Goal: Transaction & Acquisition: Purchase product/service

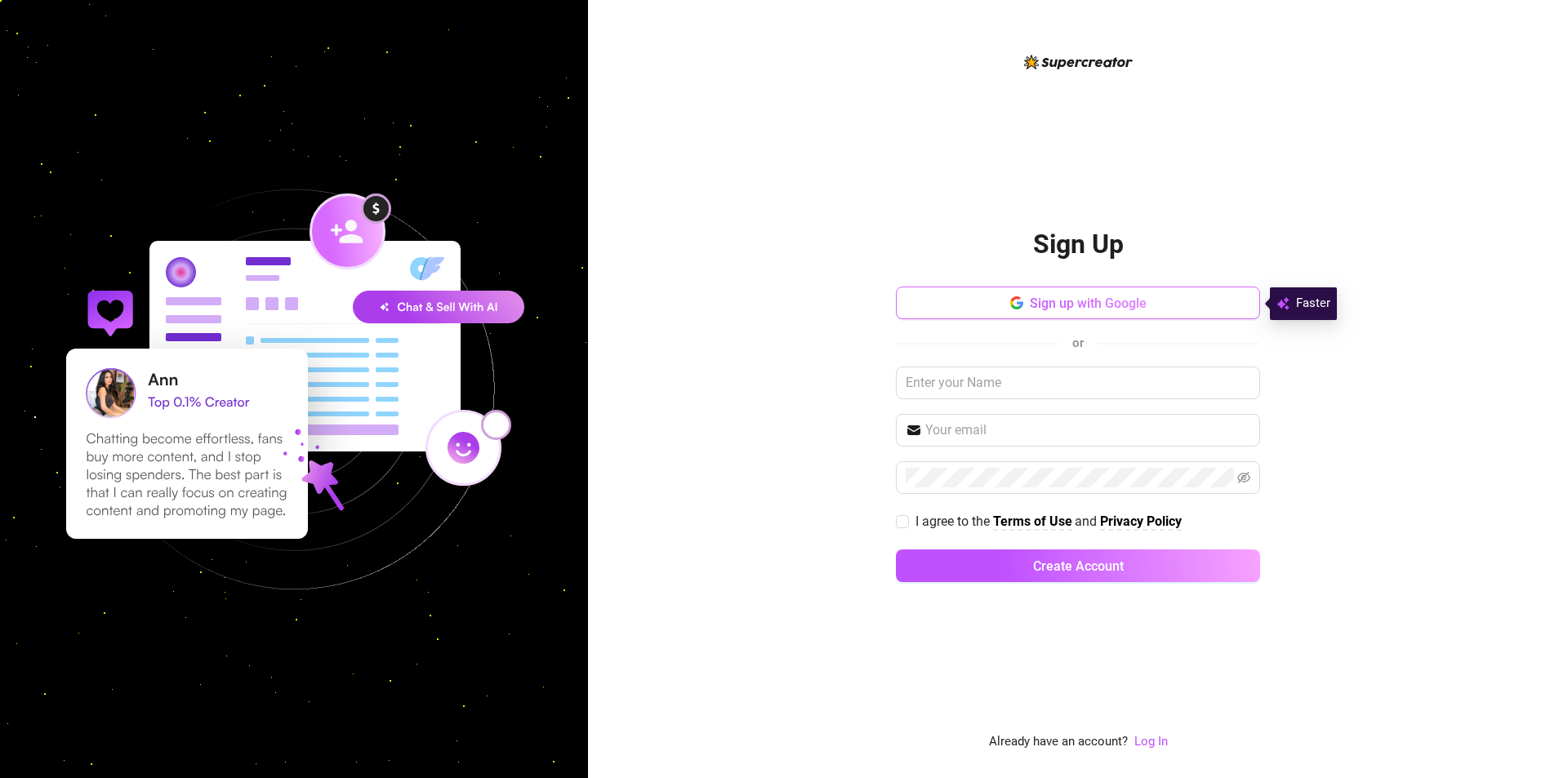
click at [1126, 293] on button "Sign up with Google" at bounding box center [1078, 303] width 364 height 32
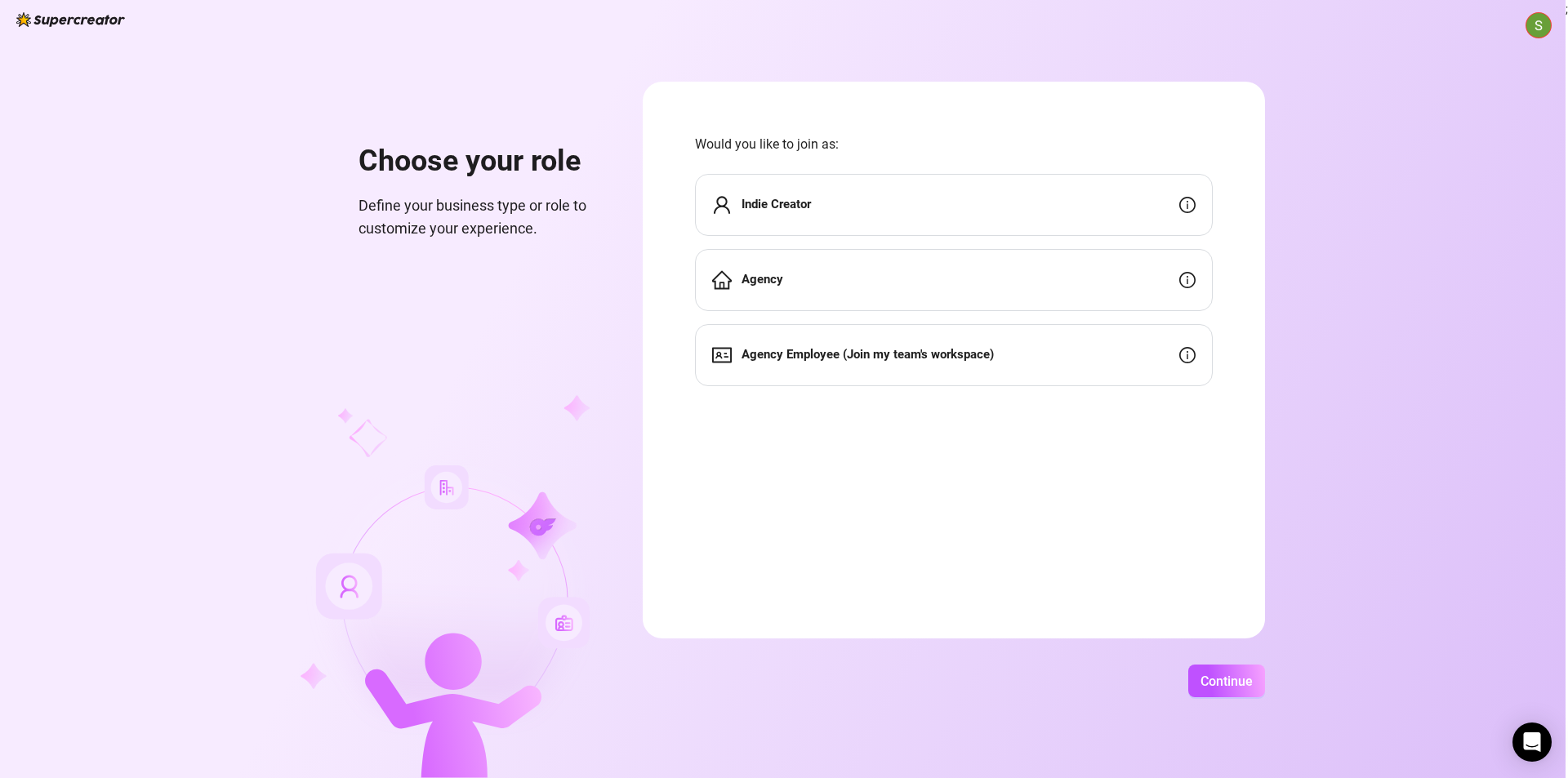
click at [923, 293] on div "Agency" at bounding box center [953, 279] width 517 height 62
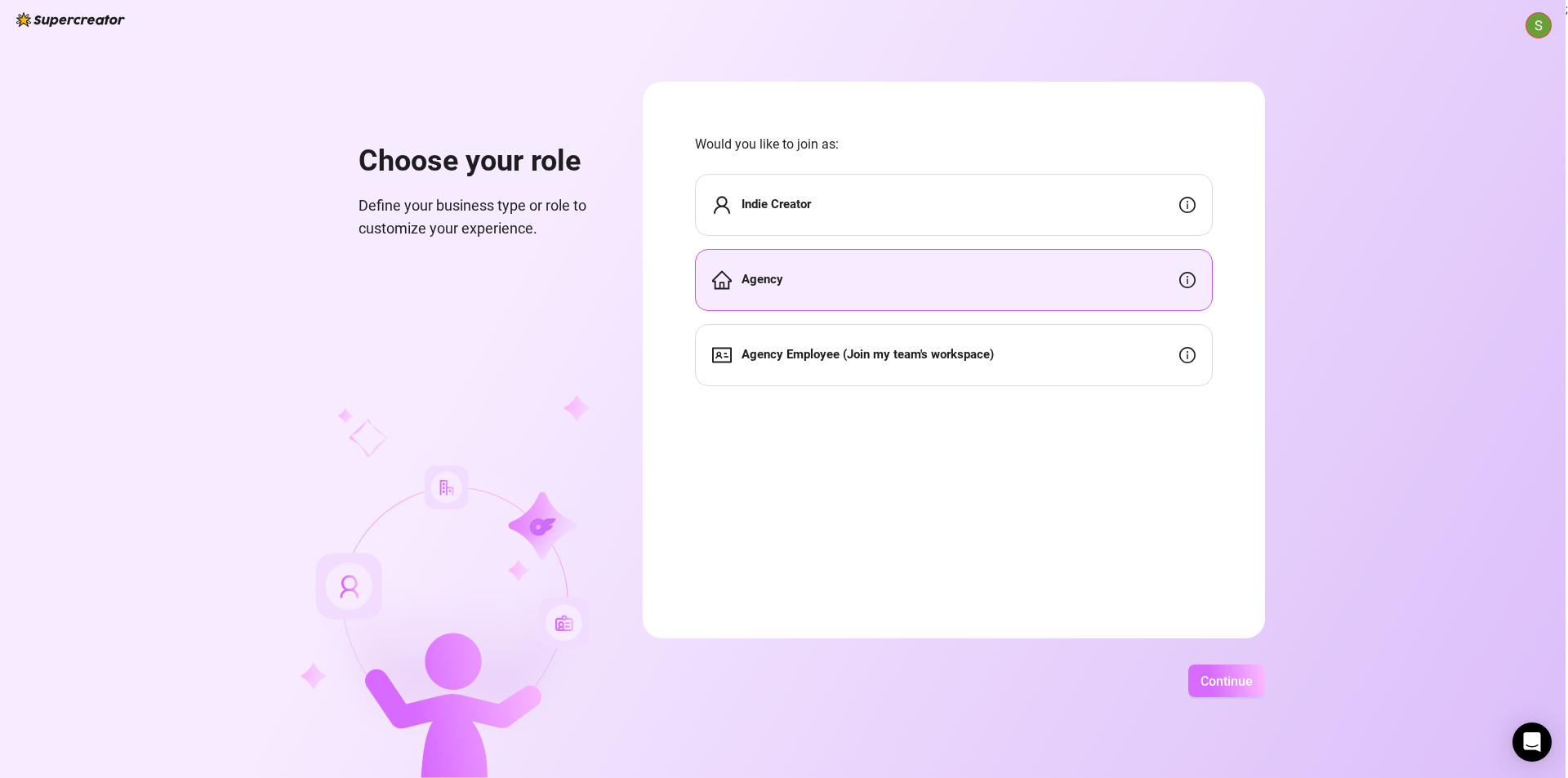
click at [1219, 673] on span "Continue" at bounding box center [1226, 681] width 52 height 16
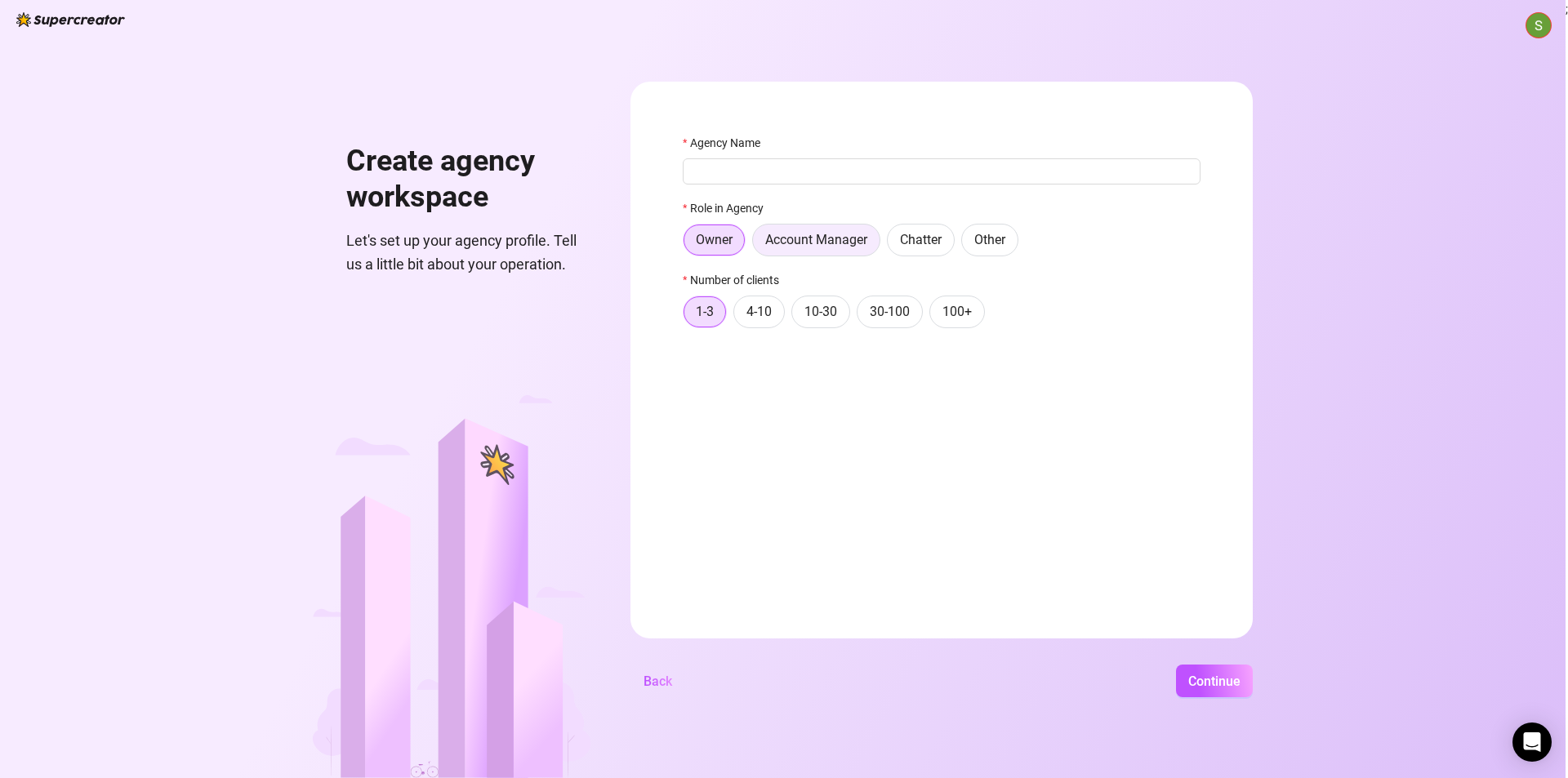
click at [807, 238] on span "Account Manager" at bounding box center [817, 240] width 102 height 16
click at [757, 244] on input "Account Manager" at bounding box center [757, 244] width 0 height 0
click at [1219, 692] on button "Continue" at bounding box center [1214, 681] width 77 height 32
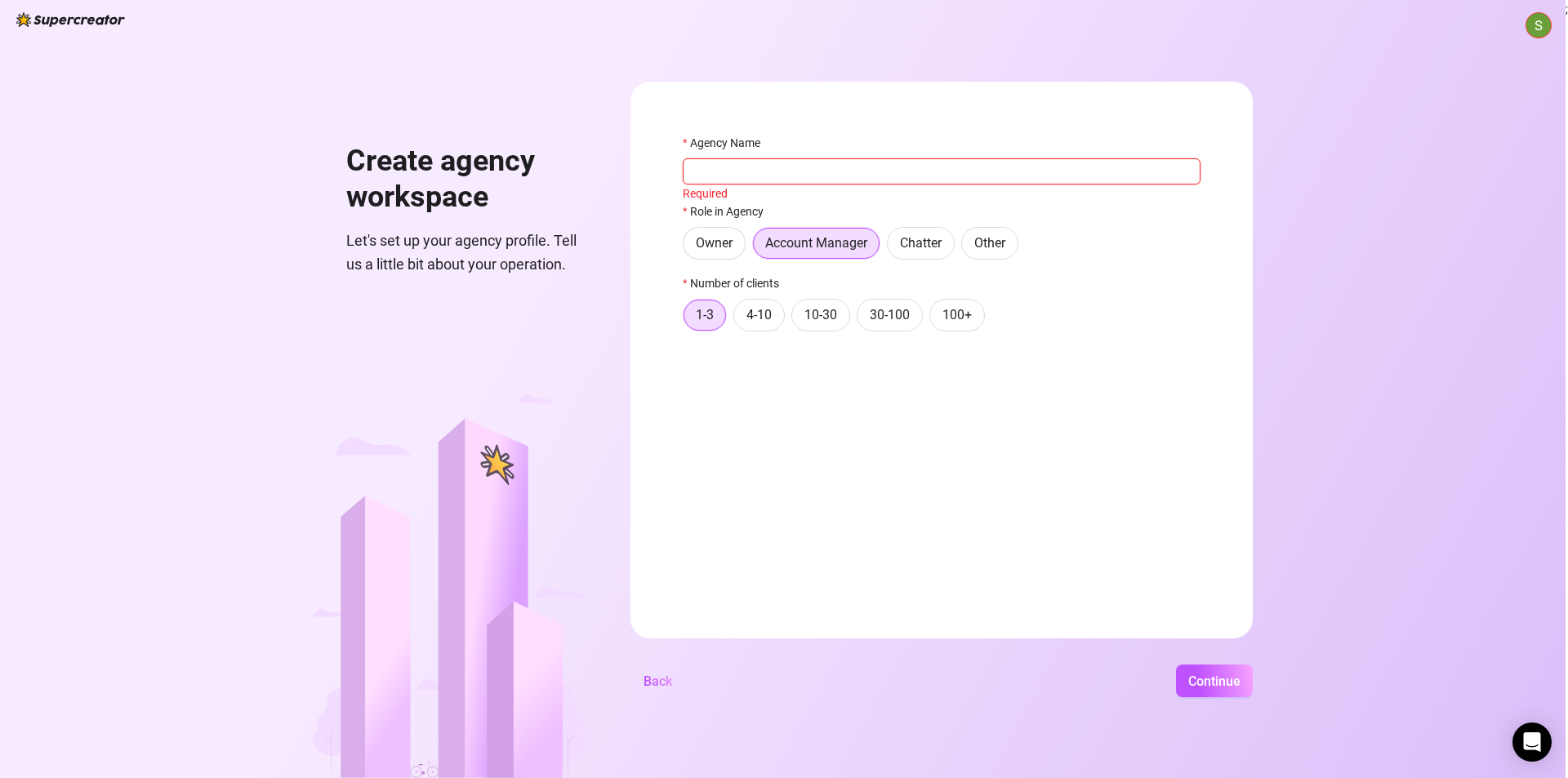
click at [834, 179] on input "Agency Name" at bounding box center [941, 172] width 517 height 26
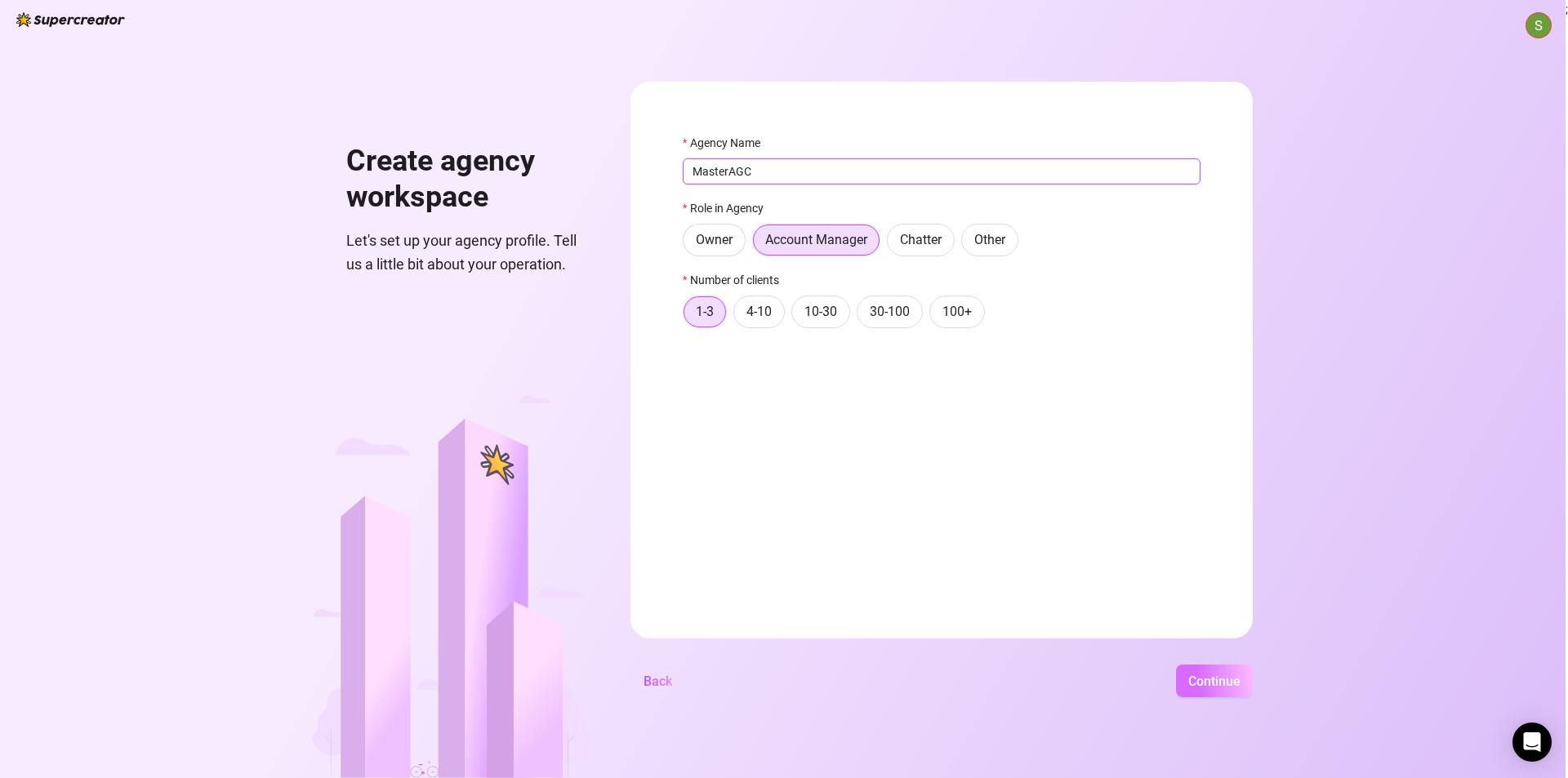
type input "MasterAGC"
click at [1207, 678] on span "Continue" at bounding box center [1214, 681] width 52 height 16
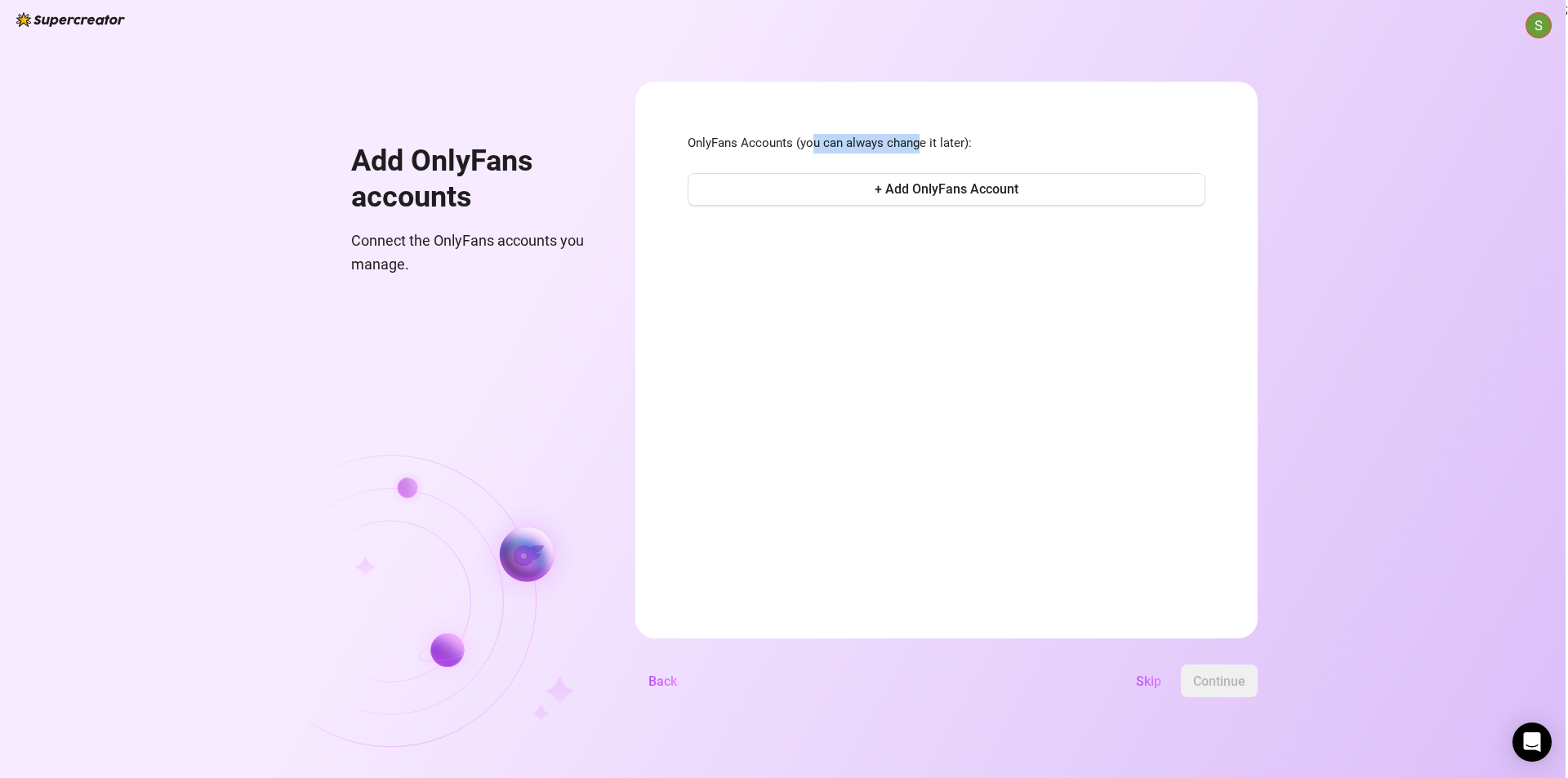
drag, startPoint x: 816, startPoint y: 143, endPoint x: 934, endPoint y: 143, distance: 118.0
click at [929, 143] on span "OnlyFans Accounts (you can always change it later):" at bounding box center [946, 143] width 517 height 19
click at [1158, 686] on span "Skip" at bounding box center [1148, 681] width 25 height 16
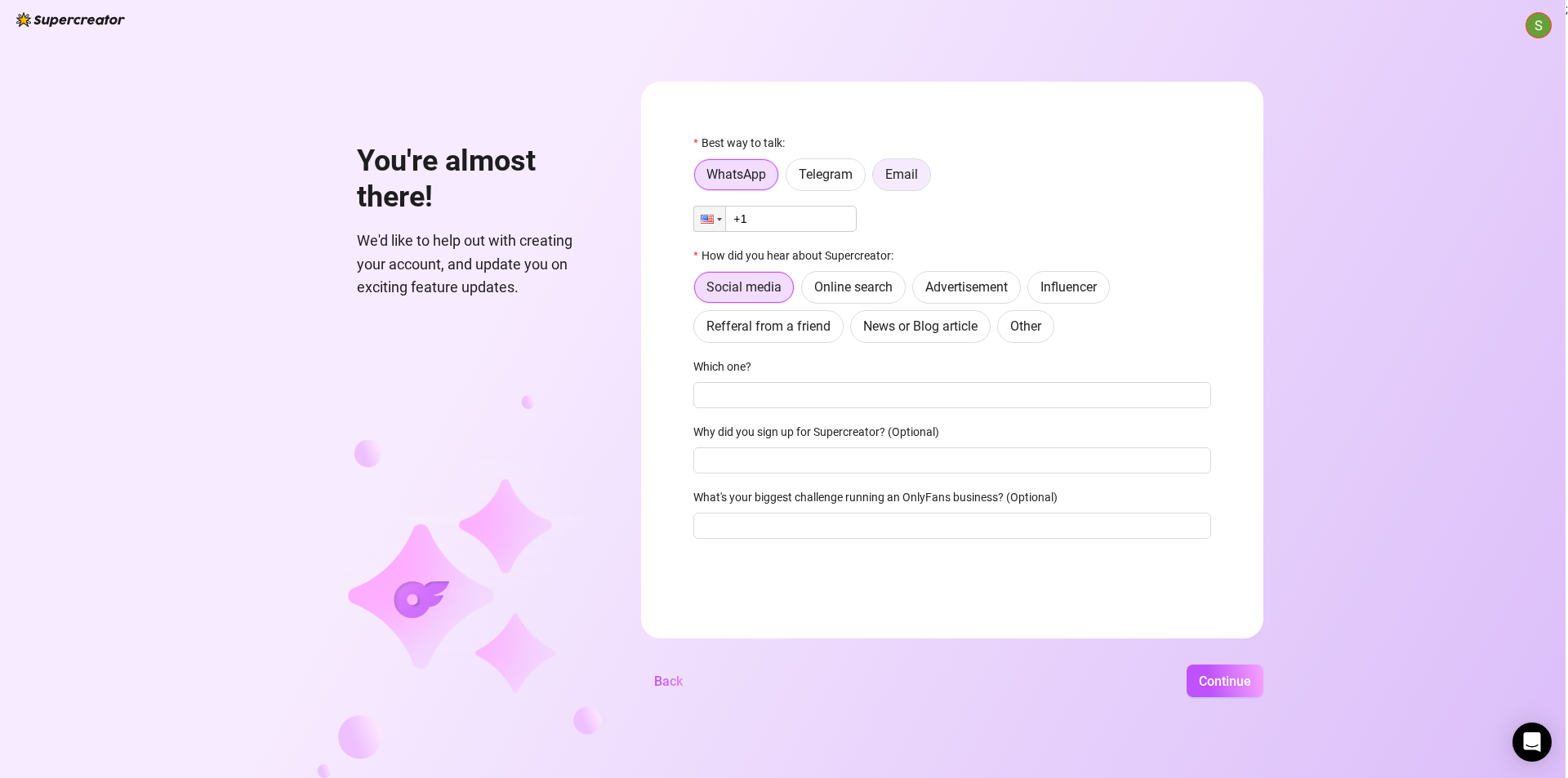
click at [907, 172] on span "Email" at bounding box center [901, 174] width 33 height 16
click at [877, 179] on input "Email" at bounding box center [877, 179] width 0 height 0
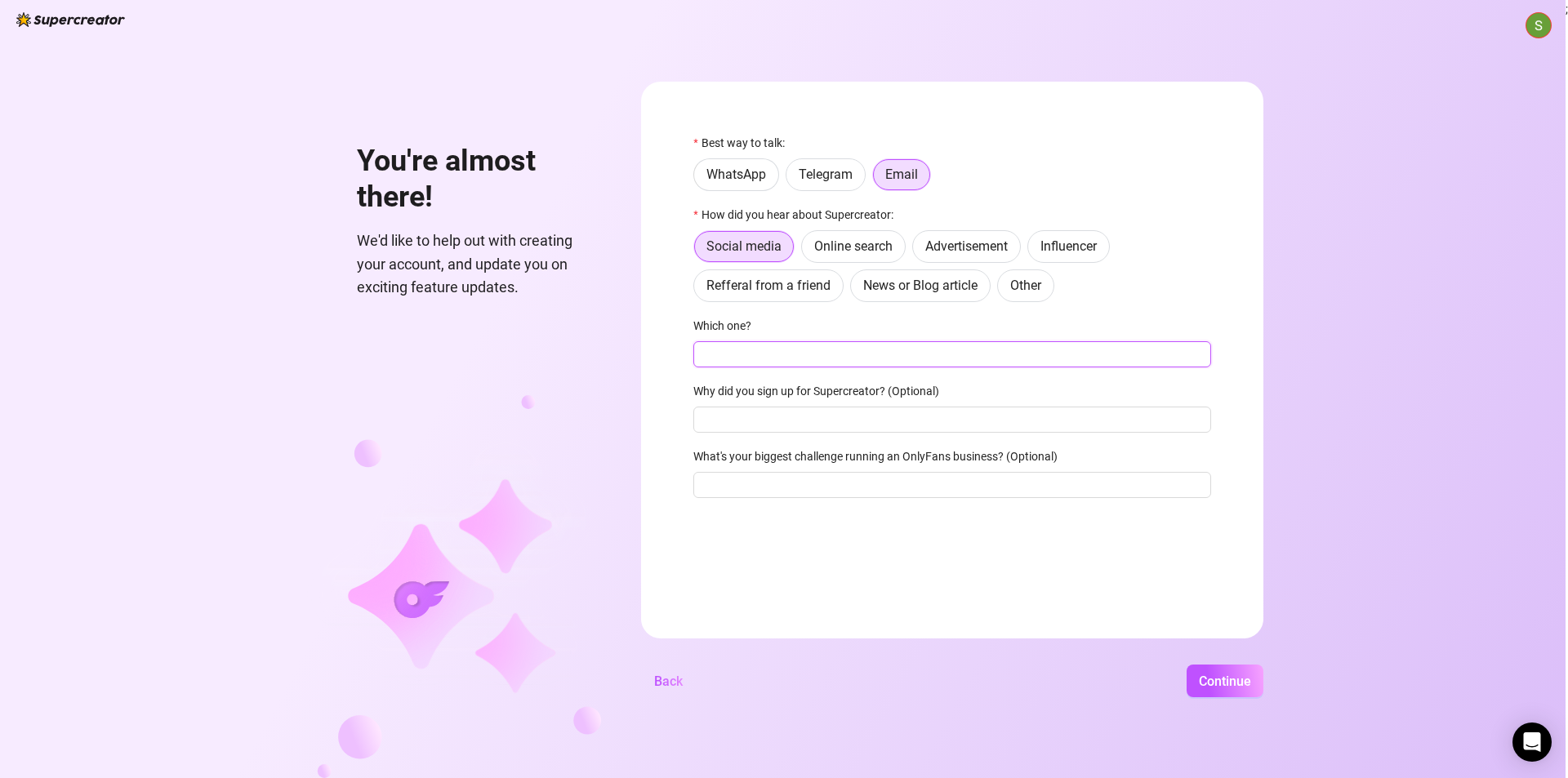
click at [830, 349] on input "Which one?" at bounding box center [951, 354] width 517 height 26
type input "onlyfans"
click at [1239, 684] on span "Continue" at bounding box center [1225, 681] width 52 height 16
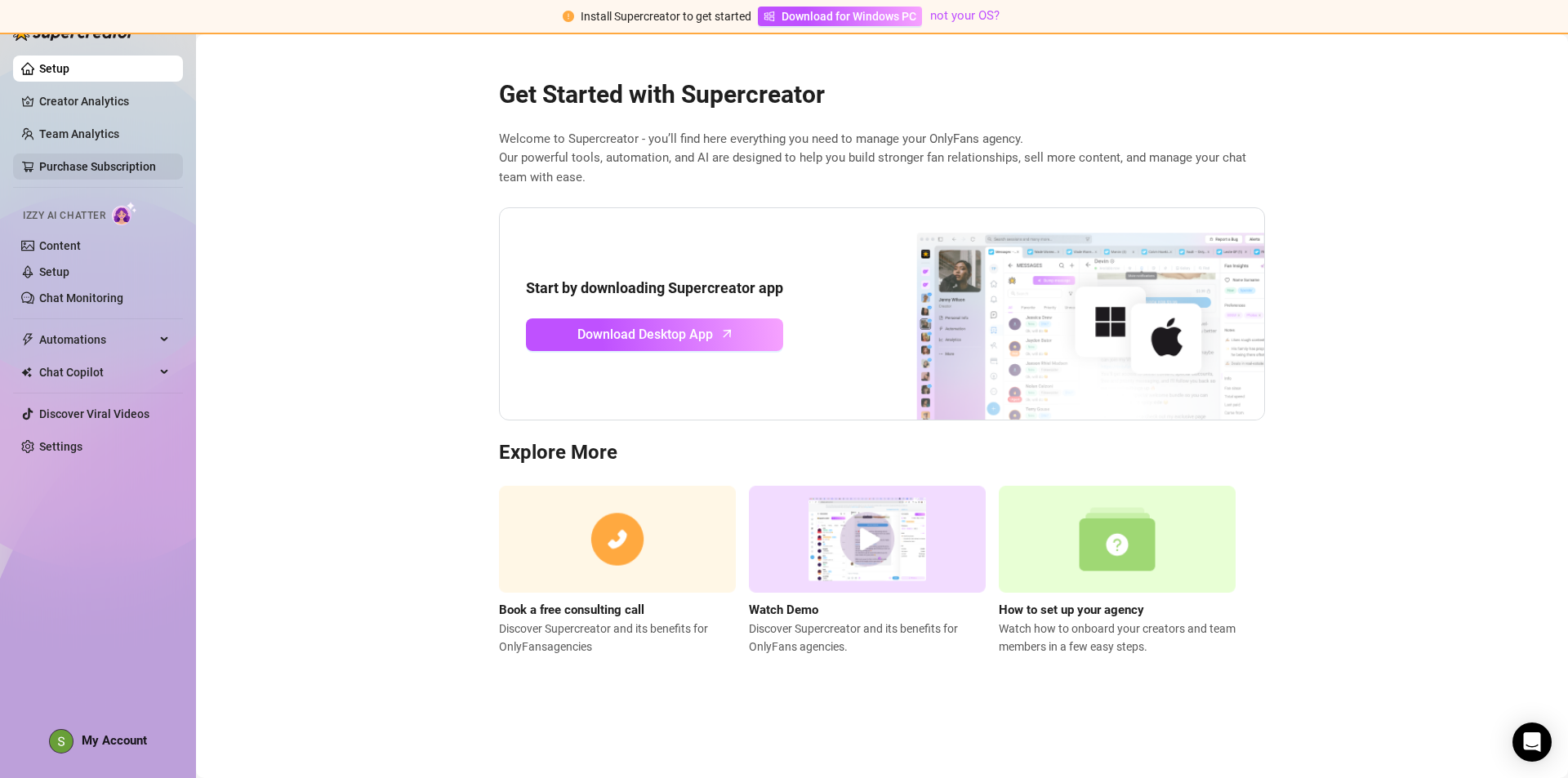
click at [124, 160] on link "Purchase Subscription" at bounding box center [98, 166] width 117 height 13
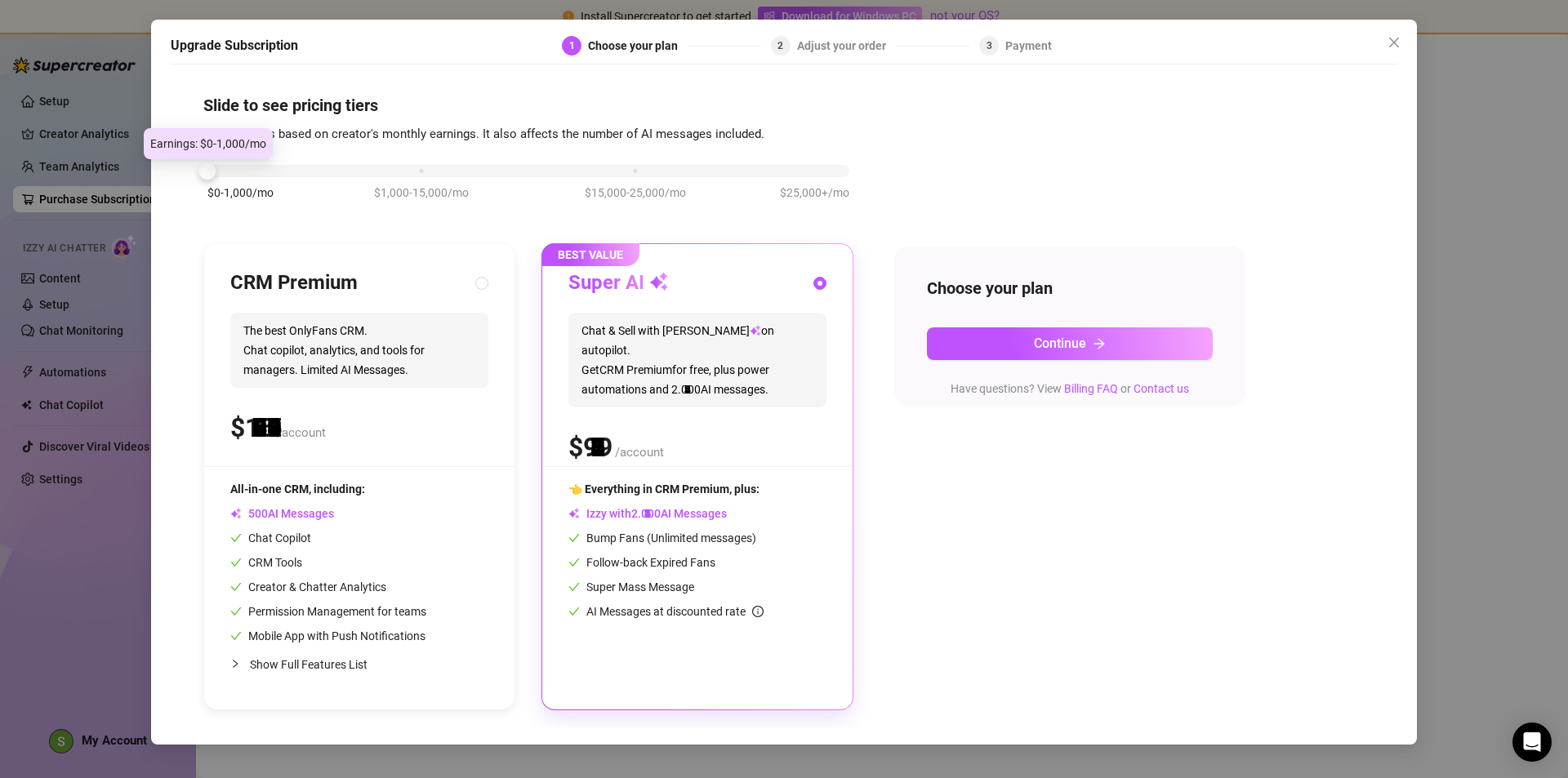
drag, startPoint x: 421, startPoint y: 172, endPoint x: 243, endPoint y: 147, distance: 179.7
click at [243, 147] on body "Install Supercreator to get started Download for Windows PC not your OS? Setup …" at bounding box center [784, 389] width 1568 height 778
click at [232, 174] on div at bounding box center [528, 171] width 642 height 12
drag, startPoint x: 206, startPoint y: 165, endPoint x: 286, endPoint y: 177, distance: 80.9
click at [286, 177] on div "$0-1,000/mo $1,000-15,000/mo $15,000-25,000/mo $25,000+/mo" at bounding box center [529, 190] width 650 height 92
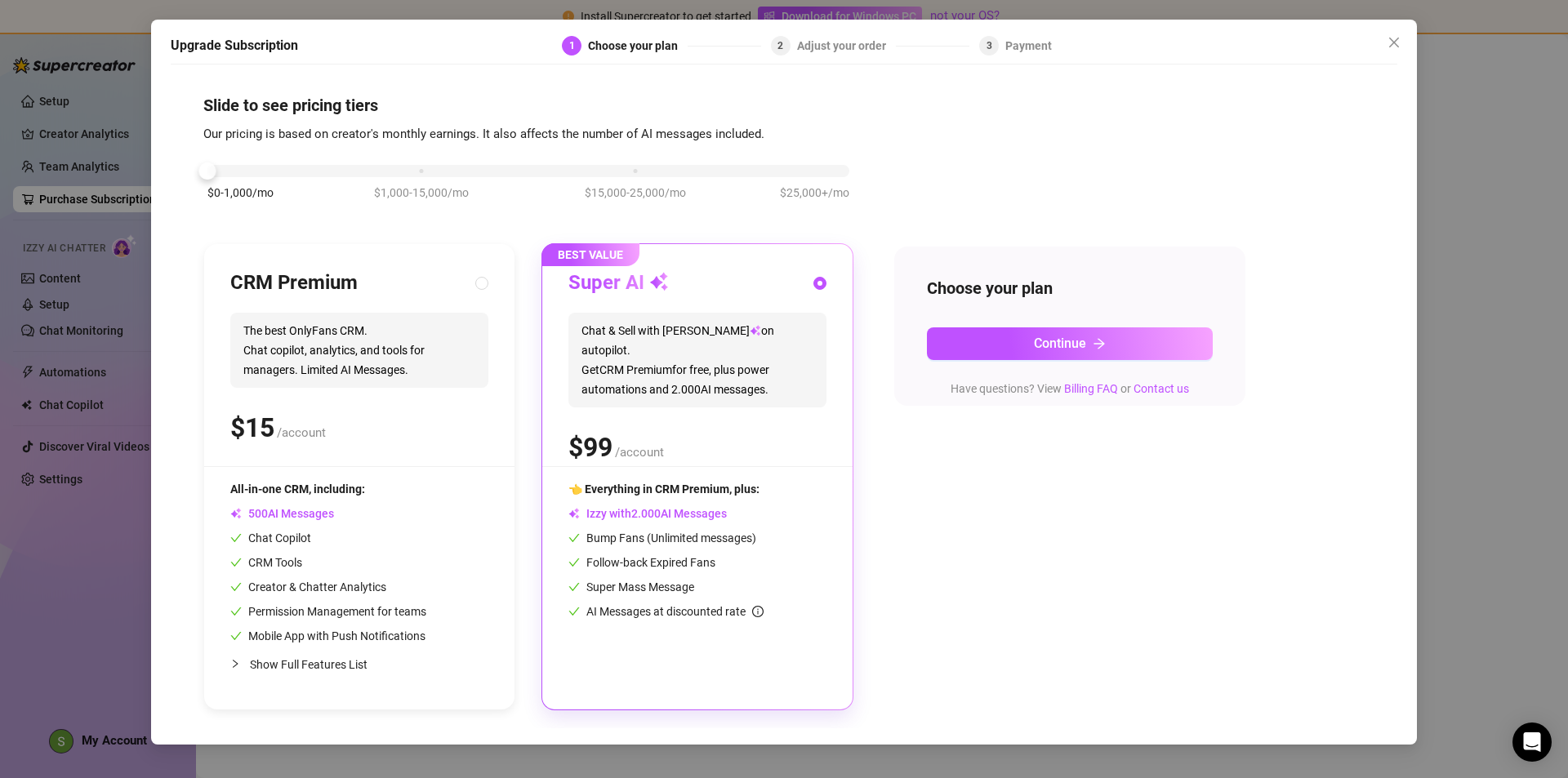
click at [286, 177] on div "$0-1,000/mo $1,000-15,000/mo $15,000-25,000/mo $25,000+/mo" at bounding box center [529, 190] width 650 height 92
click at [246, 173] on div at bounding box center [528, 171] width 642 height 12
drag, startPoint x: 211, startPoint y: 175, endPoint x: 257, endPoint y: 136, distance: 60.3
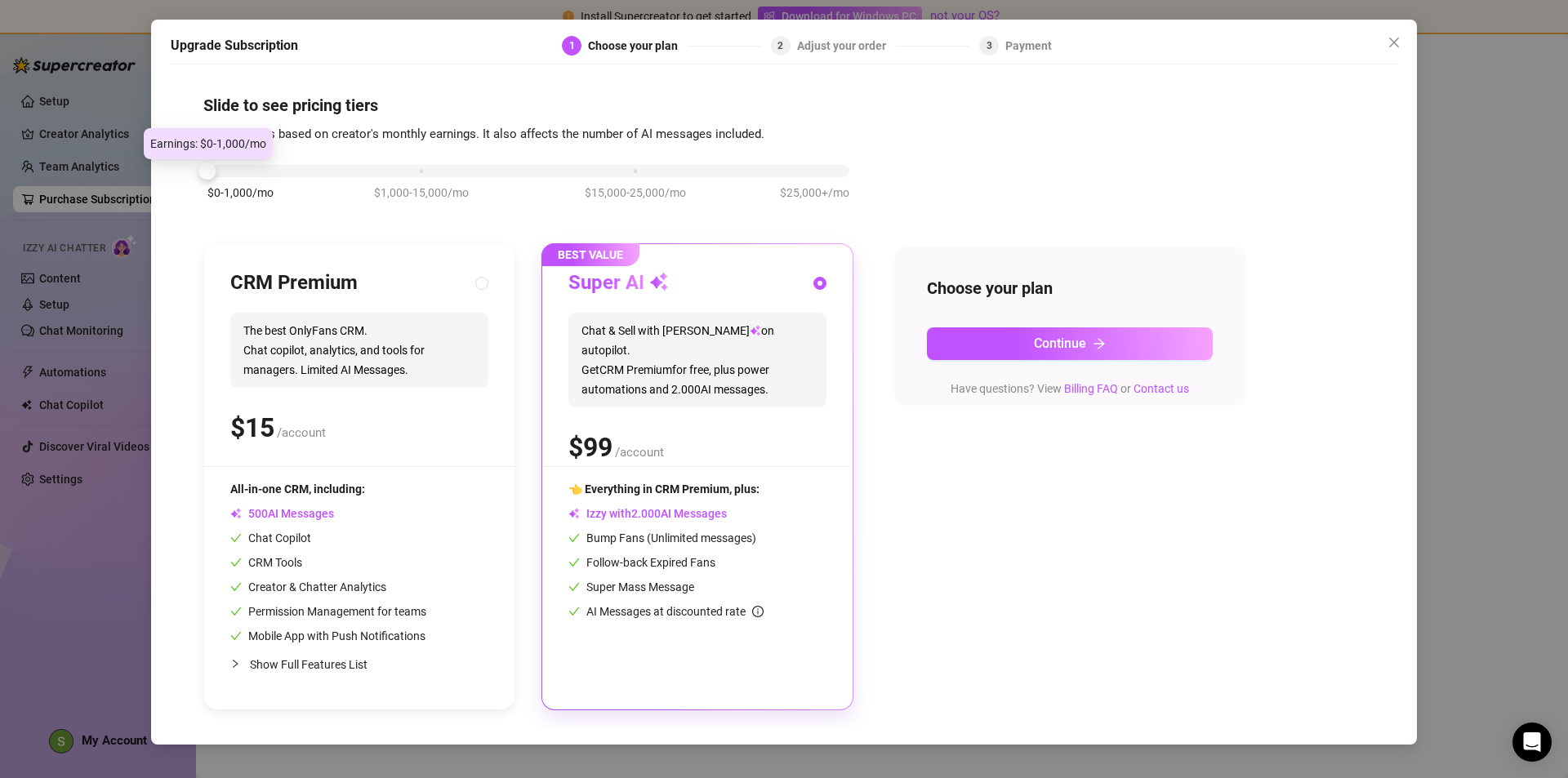
click at [247, 146] on body "Install Supercreator to get started Download for Windows PC not your OS? Setup …" at bounding box center [784, 389] width 1568 height 778
